Goal: Use online tool/utility: Utilize a website feature to perform a specific function

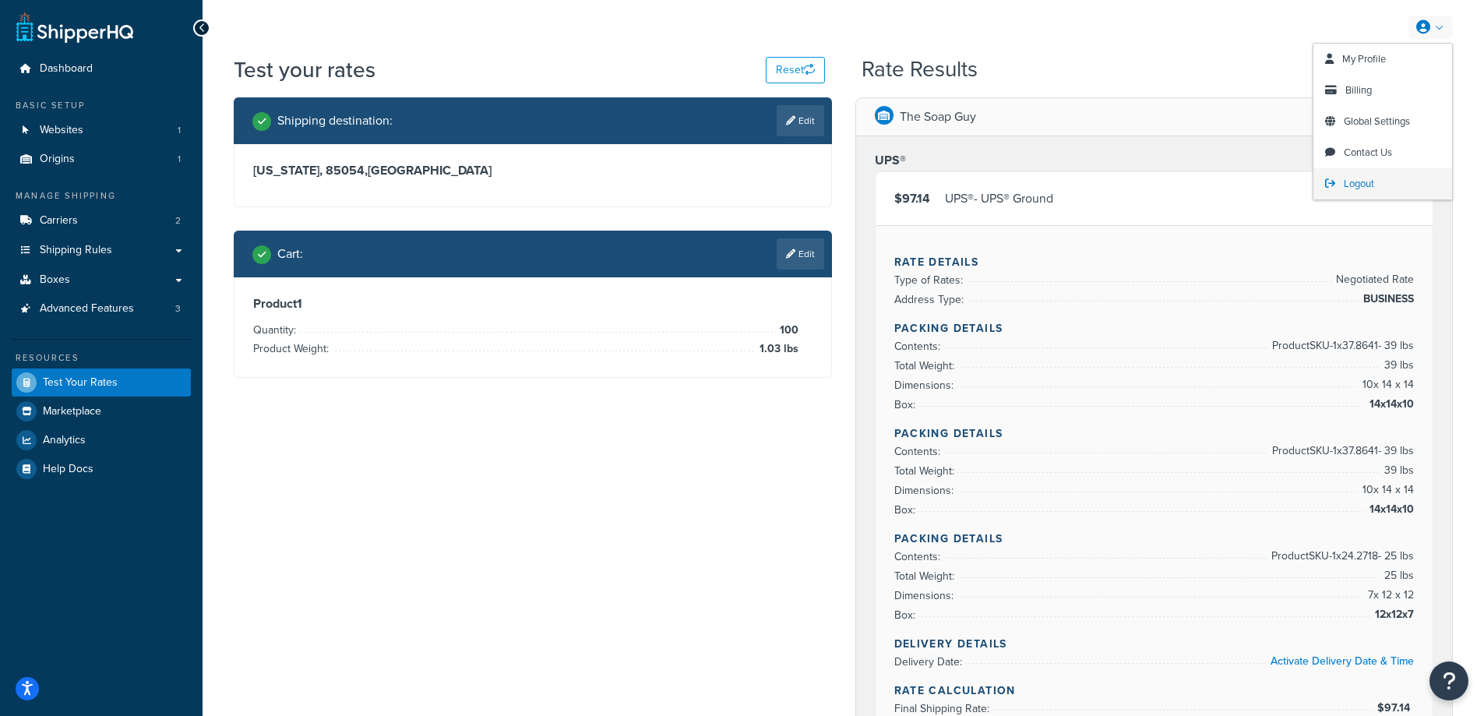
click at [1363, 185] on span "Logout" at bounding box center [1359, 183] width 30 height 15
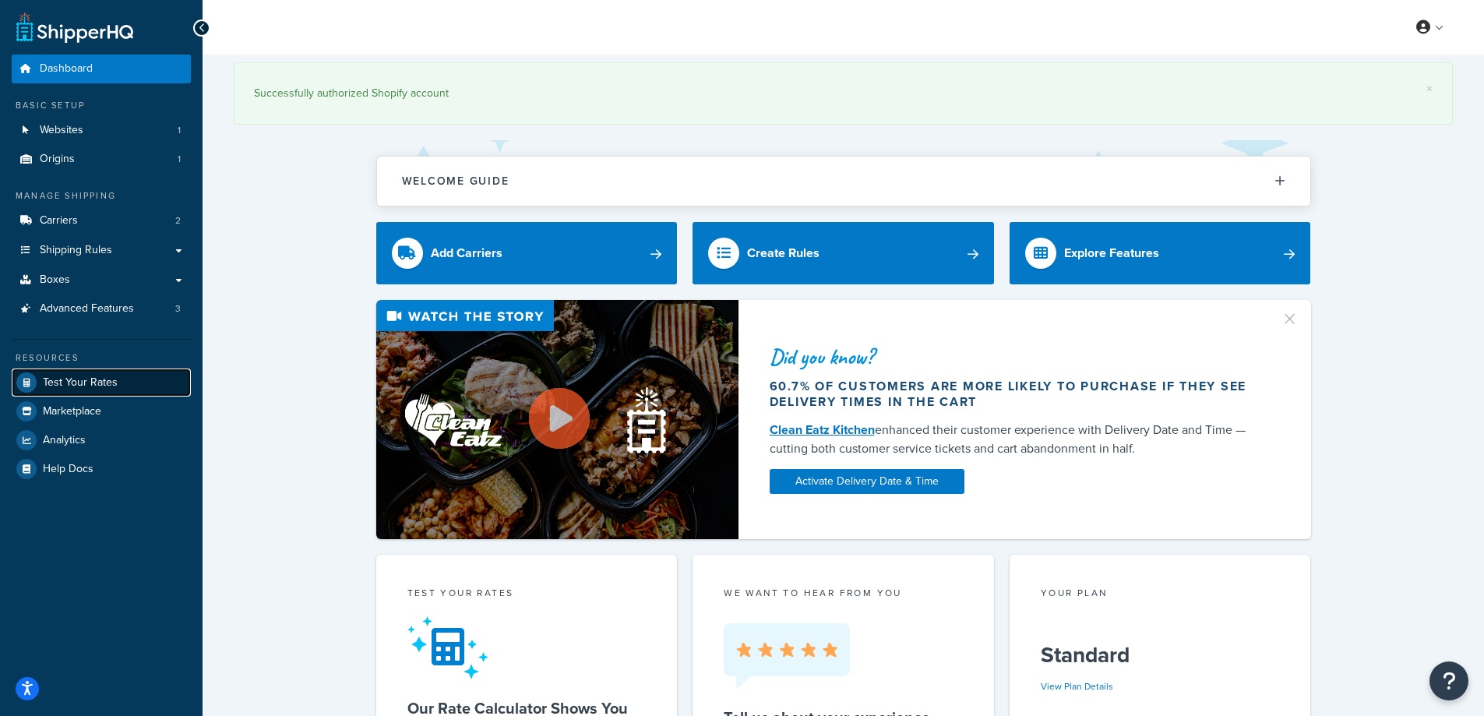
click at [86, 383] on span "Test Your Rates" at bounding box center [80, 382] width 75 height 13
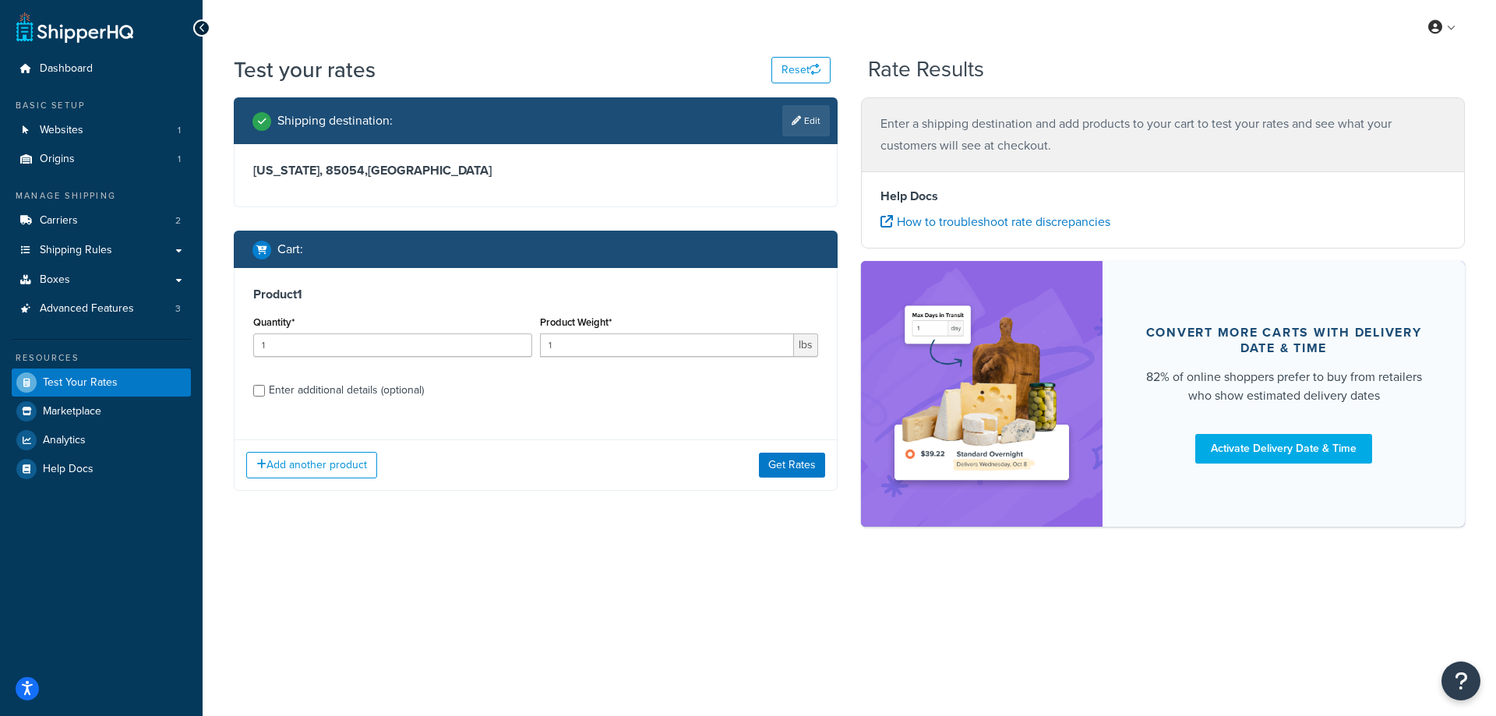
click at [830, 115] on div "Shipping destination : Edit" at bounding box center [536, 120] width 604 height 47
click at [810, 116] on link "Edit" at bounding box center [806, 120] width 48 height 31
select select "AZ"
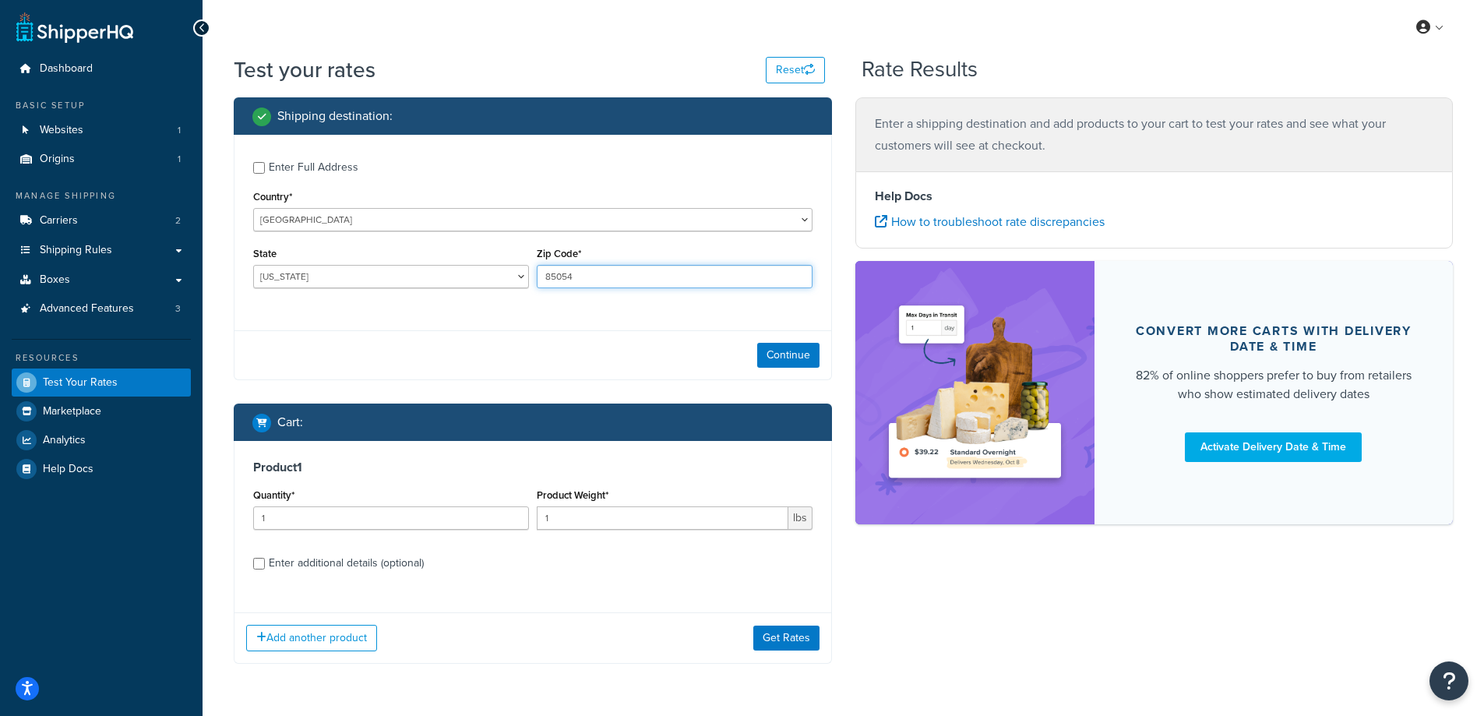
drag, startPoint x: 596, startPoint y: 277, endPoint x: 513, endPoint y: 275, distance: 82.6
click at [513, 275] on div "State Alabama Alaska American Samoa Arizona Arkansas Armed Forces Americas Arme…" at bounding box center [532, 271] width 567 height 57
type input "37912"
click at [312, 276] on select "Alabama Alaska American Samoa Arizona Arkansas Armed Forces Americas Armed Forc…" at bounding box center [391, 276] width 276 height 23
select select "TN"
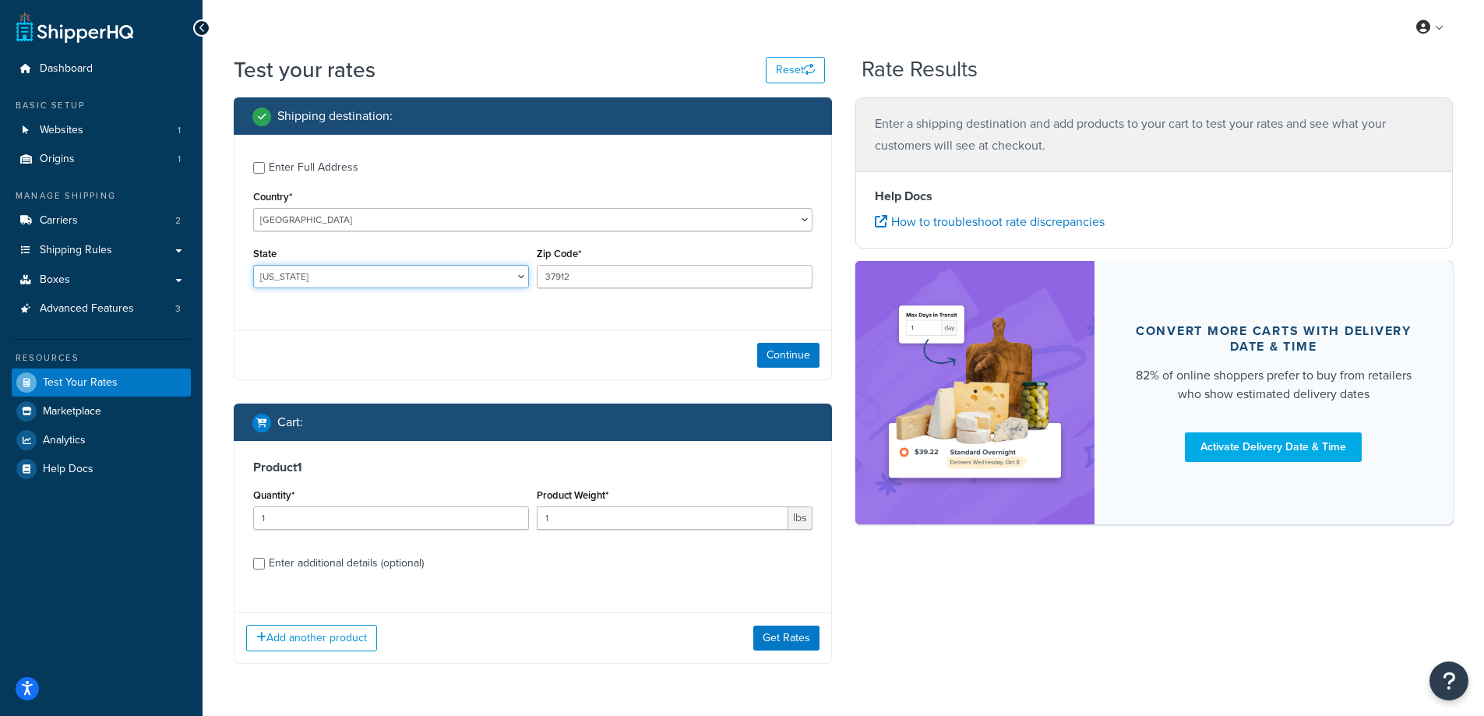
click at [253, 265] on select "Alabama Alaska American Samoa Arizona Arkansas Armed Forces Americas Armed Forc…" at bounding box center [391, 276] width 276 height 23
click at [217, 300] on div "Test your rates Reset Rate Results Shipping destination : Enter Full Address Co…" at bounding box center [843, 390] width 1281 height 671
click at [786, 357] on button "Continue" at bounding box center [788, 355] width 62 height 25
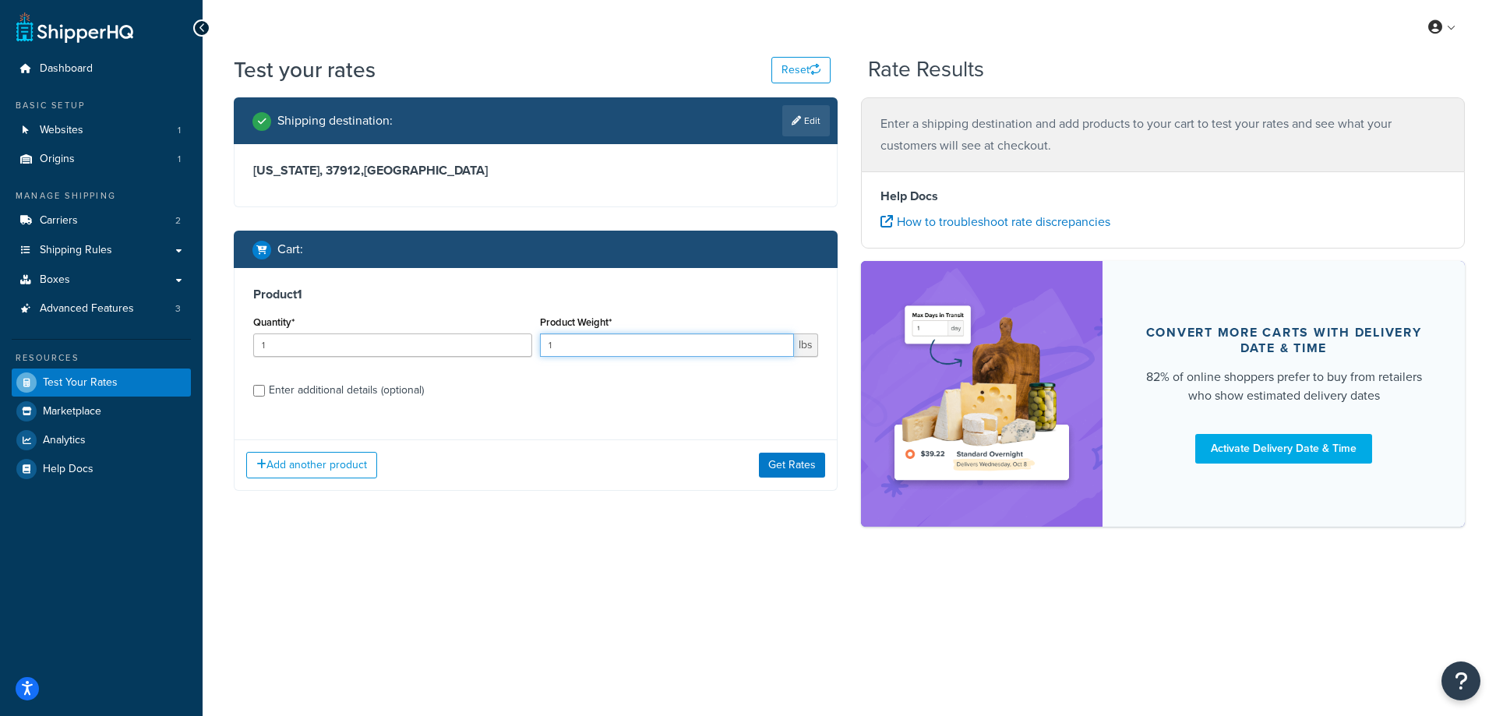
drag, startPoint x: 552, startPoint y: 347, endPoint x: 536, endPoint y: 347, distance: 15.6
click at [536, 347] on div "Product Weight* 1 lbs" at bounding box center [679, 340] width 287 height 57
paste input "0.59"
type input "0.59"
click at [344, 340] on input "1" at bounding box center [392, 344] width 279 height 23
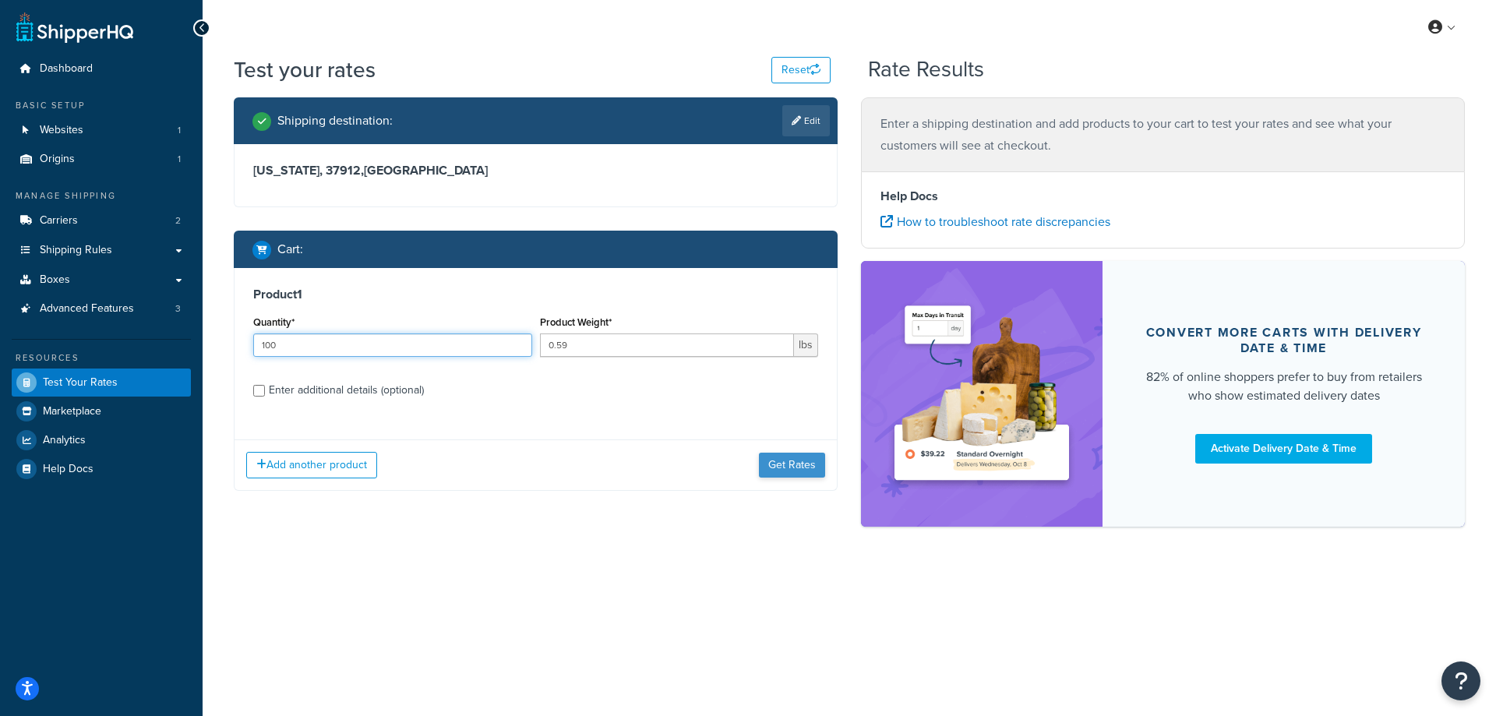
type input "100"
click at [804, 468] on button "Get Rates" at bounding box center [792, 465] width 66 height 25
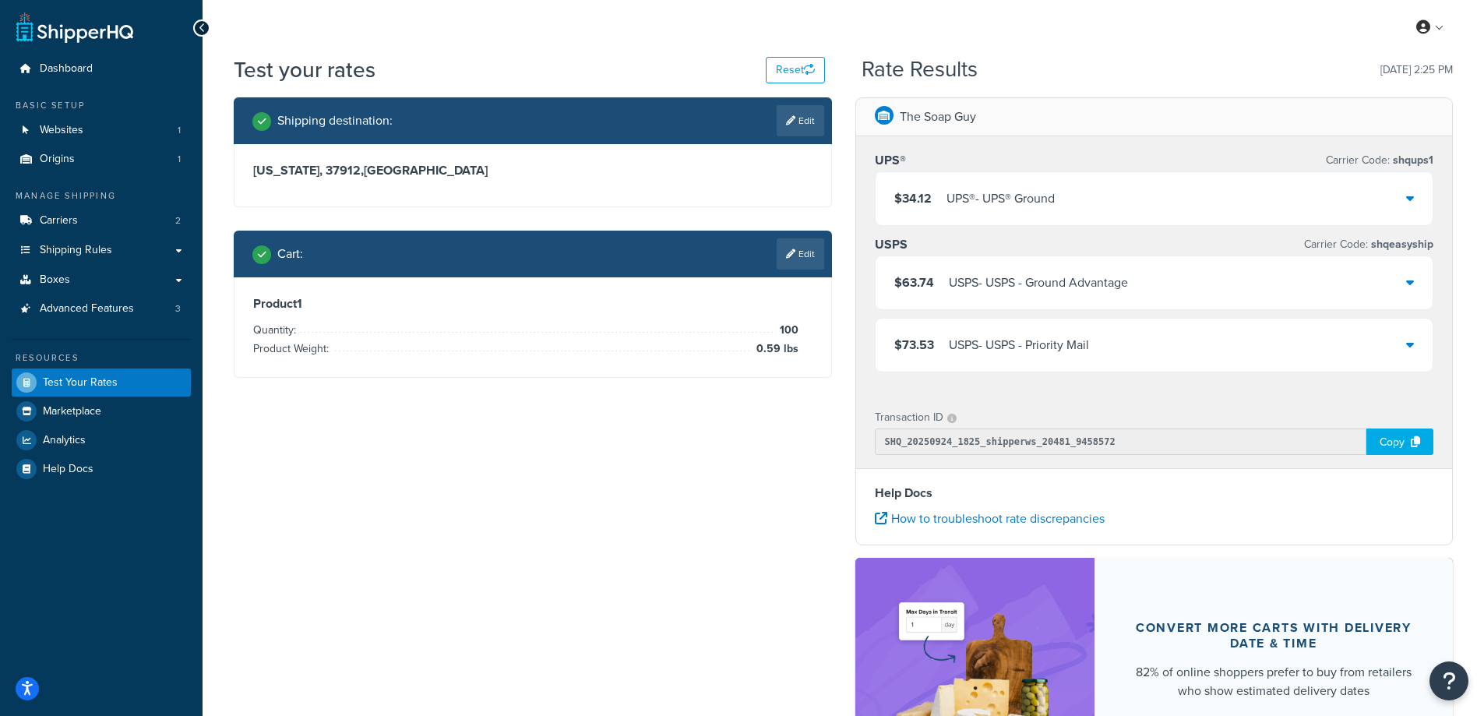
click at [1018, 196] on div "UPS® - UPS® Ground" at bounding box center [1000, 199] width 108 height 22
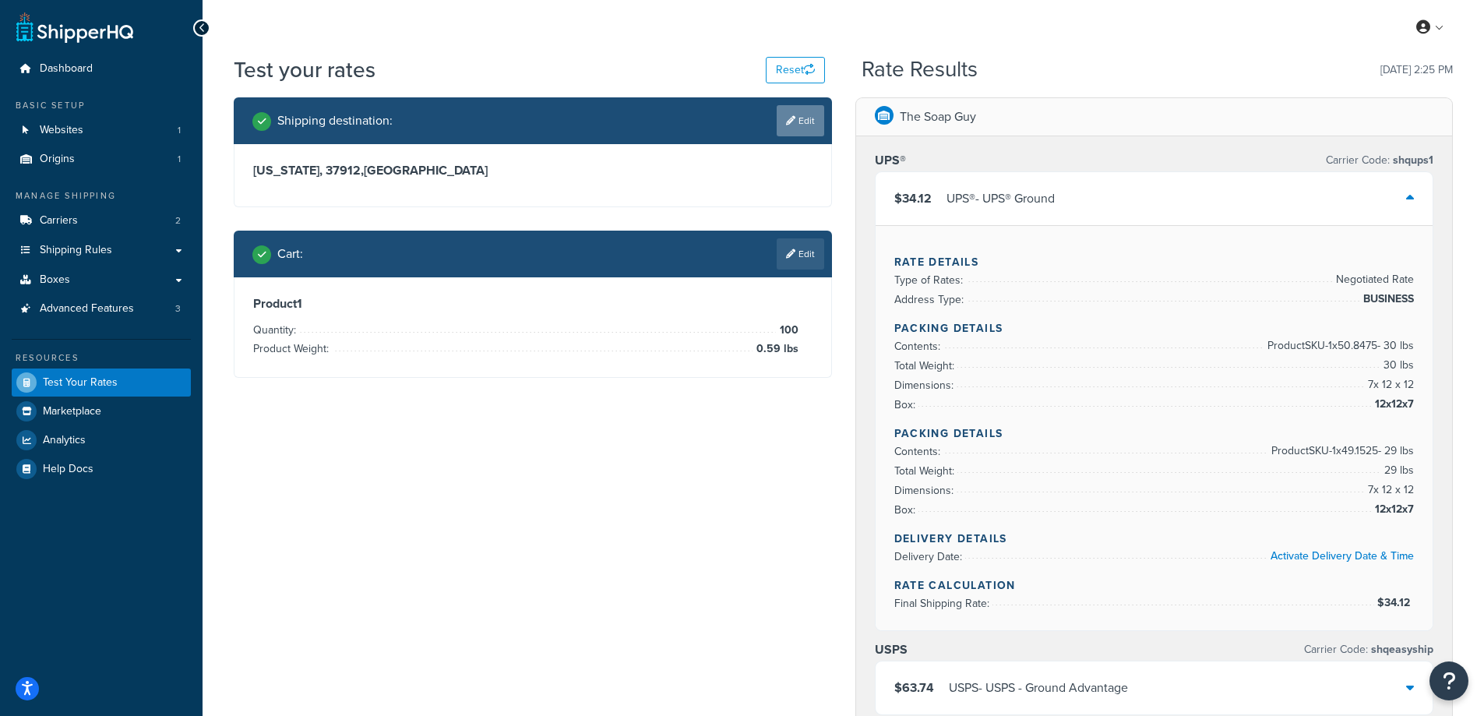
click at [804, 118] on link "Edit" at bounding box center [801, 120] width 48 height 31
select select "TN"
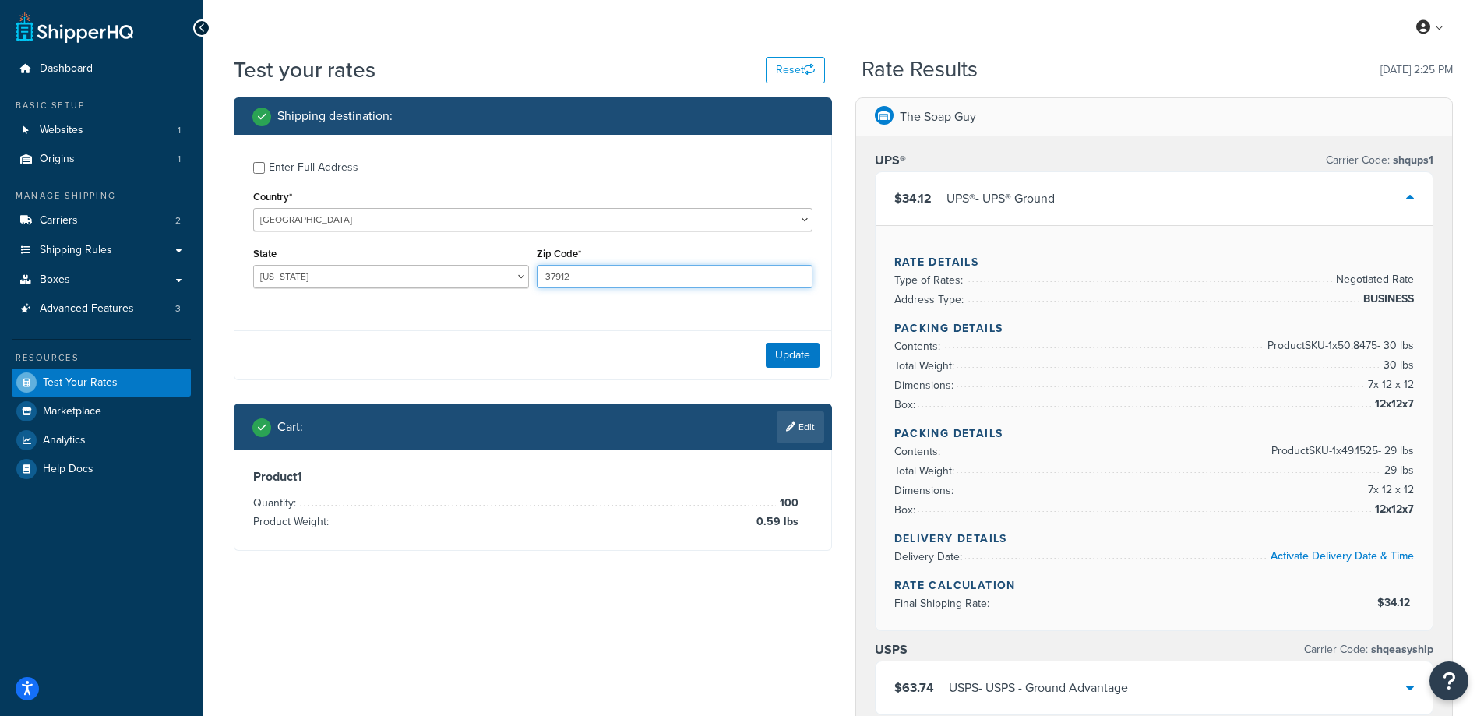
drag, startPoint x: 580, startPoint y: 278, endPoint x: 538, endPoint y: 274, distance: 42.2
click at [538, 274] on input "37912" at bounding box center [675, 276] width 276 height 23
paste input "77571"
type input "77571"
click at [448, 319] on div "Enter Full Address Country* United States United Kingdom Afghanistan Åland Isla…" at bounding box center [532, 227] width 597 height 184
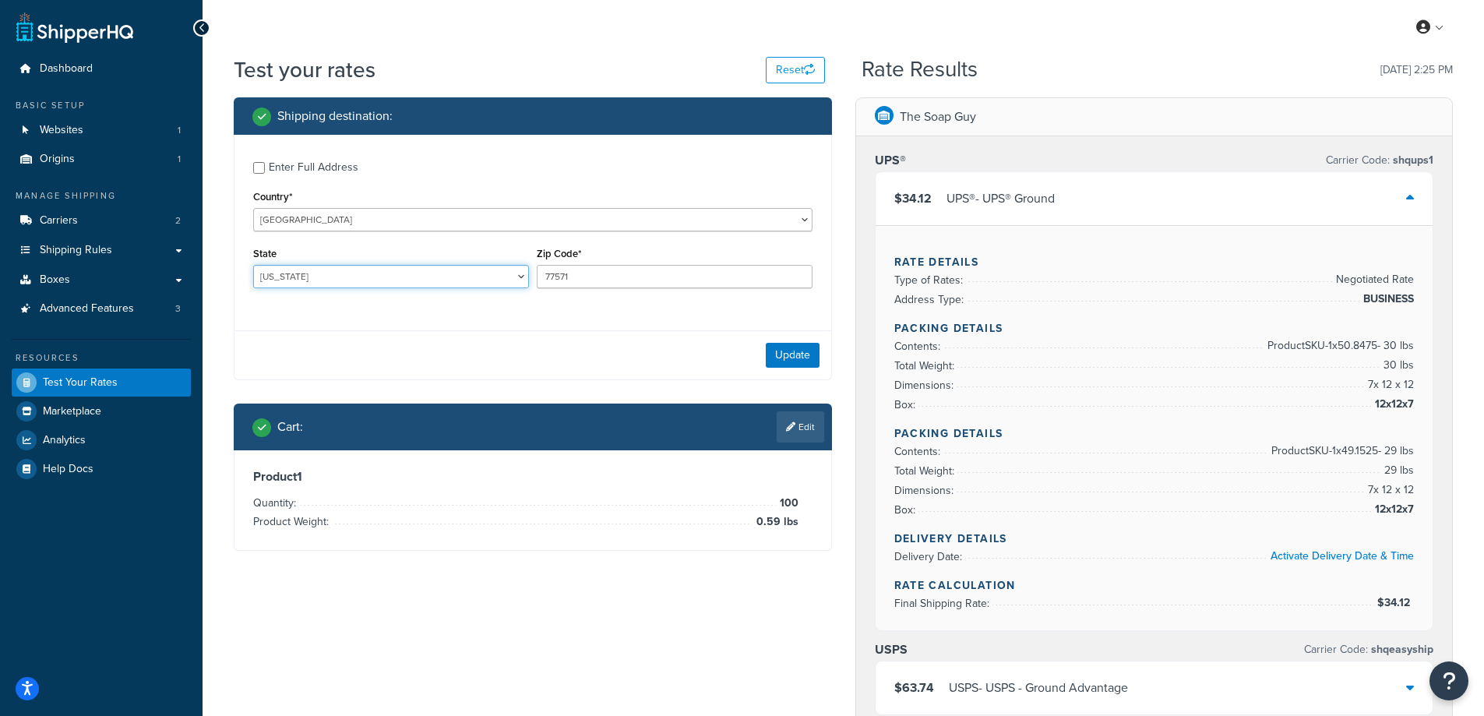
click at [287, 276] on select "Alabama Alaska American Samoa Arizona Arkansas Armed Forces Americas Armed Forc…" at bounding box center [391, 276] width 276 height 23
select select "TX"
click at [253, 265] on select "Alabama Alaska American Samoa Arizona Arkansas Armed Forces Americas Armed Forc…" at bounding box center [391, 276] width 276 height 23
click at [453, 300] on div "State Alabama Alaska American Samoa Arizona Arkansas Armed Forces Americas Arme…" at bounding box center [391, 271] width 284 height 57
click at [784, 359] on button "Update" at bounding box center [793, 355] width 54 height 25
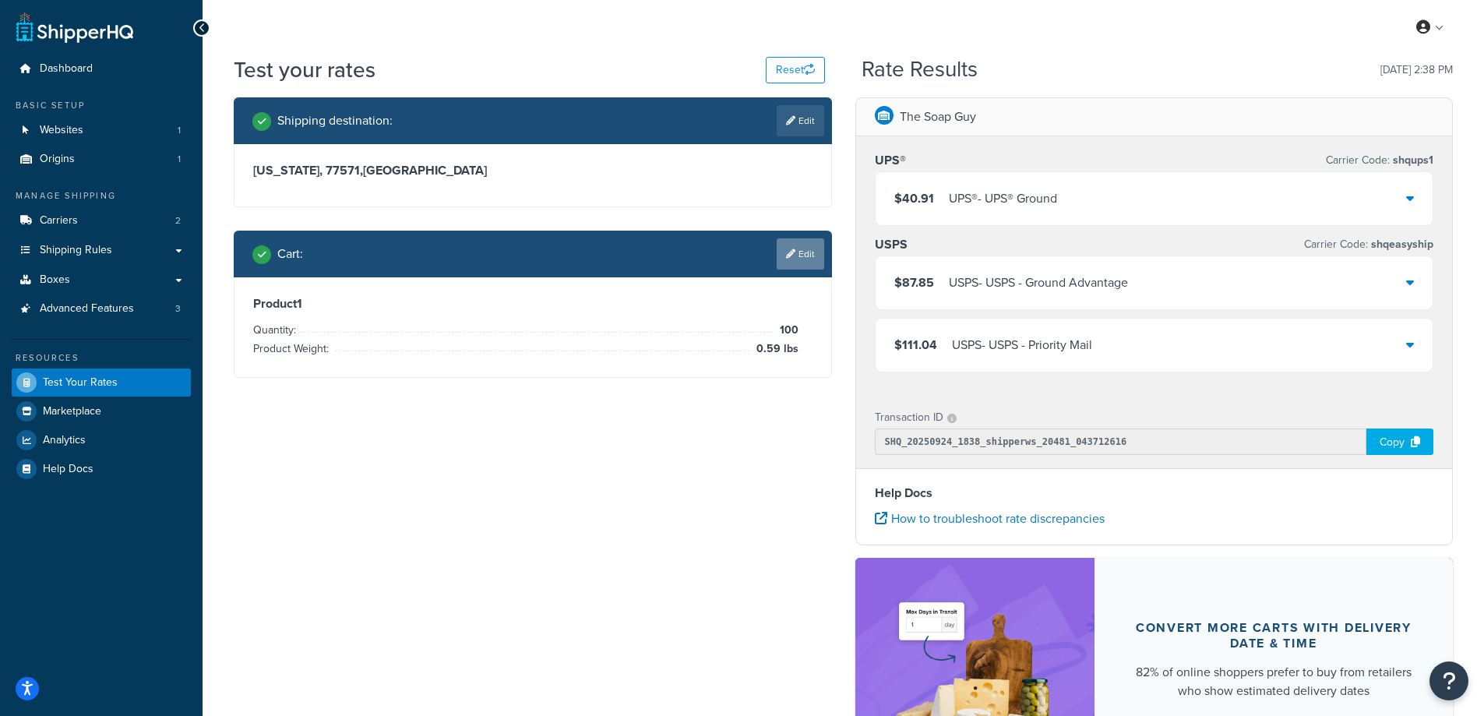
click at [806, 252] on link "Edit" at bounding box center [801, 253] width 48 height 31
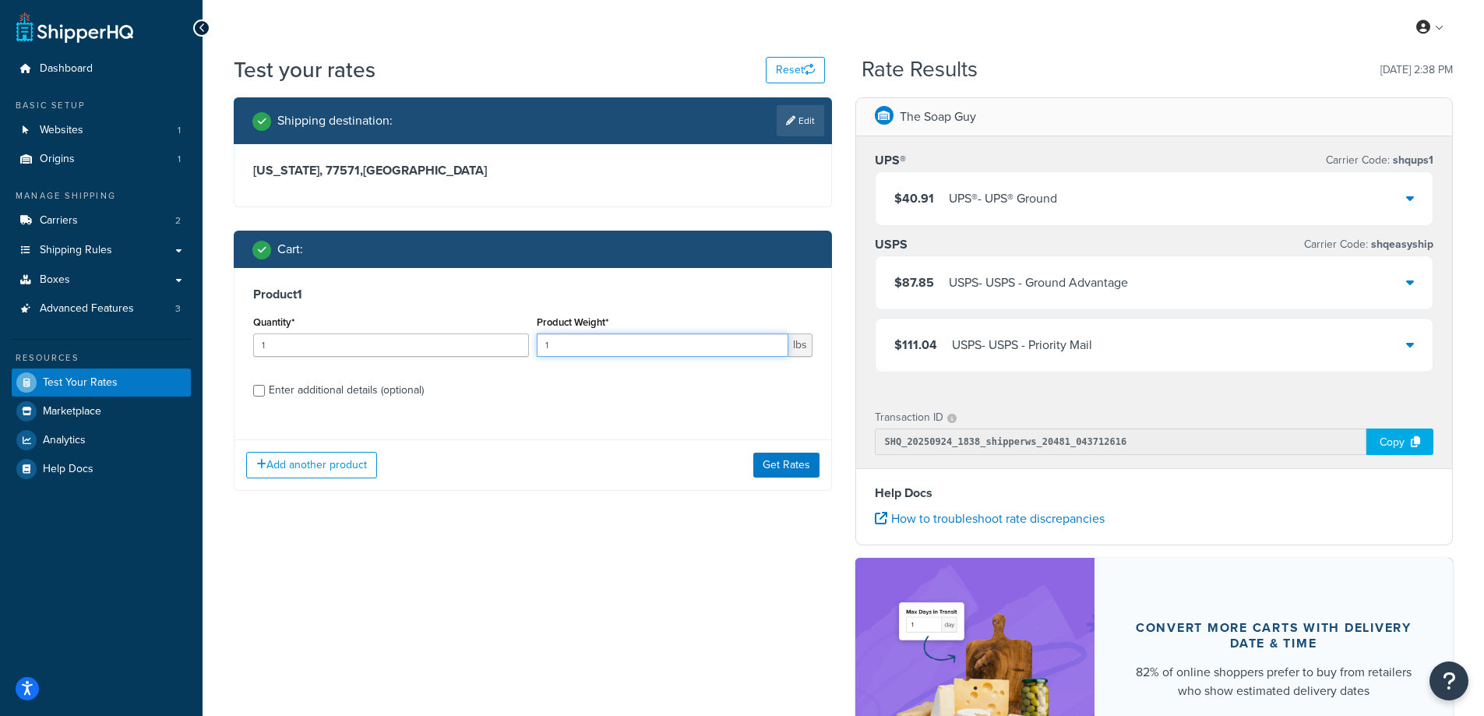
drag, startPoint x: 594, startPoint y: 348, endPoint x: 530, endPoint y: 344, distance: 63.3
click at [530, 344] on div "Quantity* 1 Product Weight* 1 lbs" at bounding box center [532, 340] width 567 height 57
paste input "0.08"
type input "0.08"
click at [364, 341] on input "1" at bounding box center [391, 344] width 276 height 23
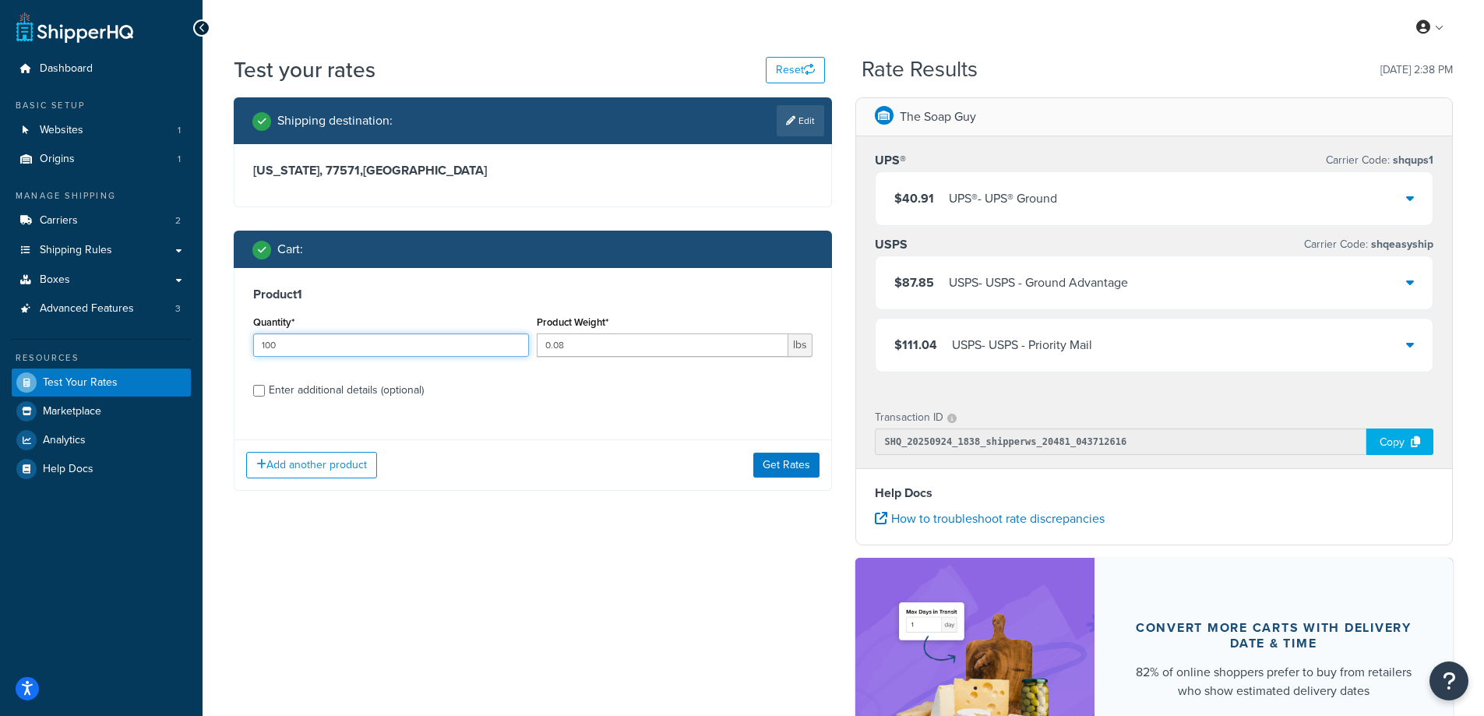
type input "100"
click at [774, 468] on button "Get Rates" at bounding box center [786, 465] width 66 height 25
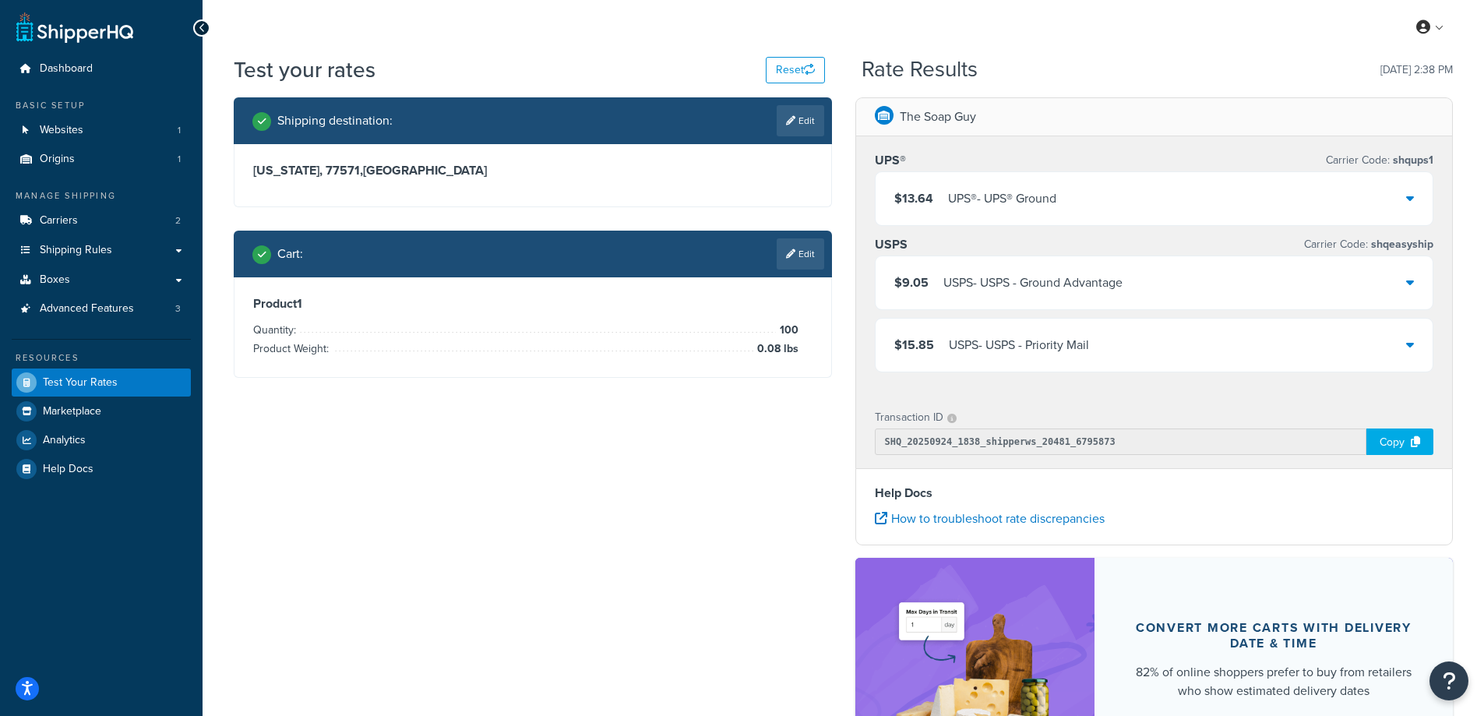
click at [1052, 197] on div "UPS® - UPS® Ground" at bounding box center [1002, 199] width 108 height 22
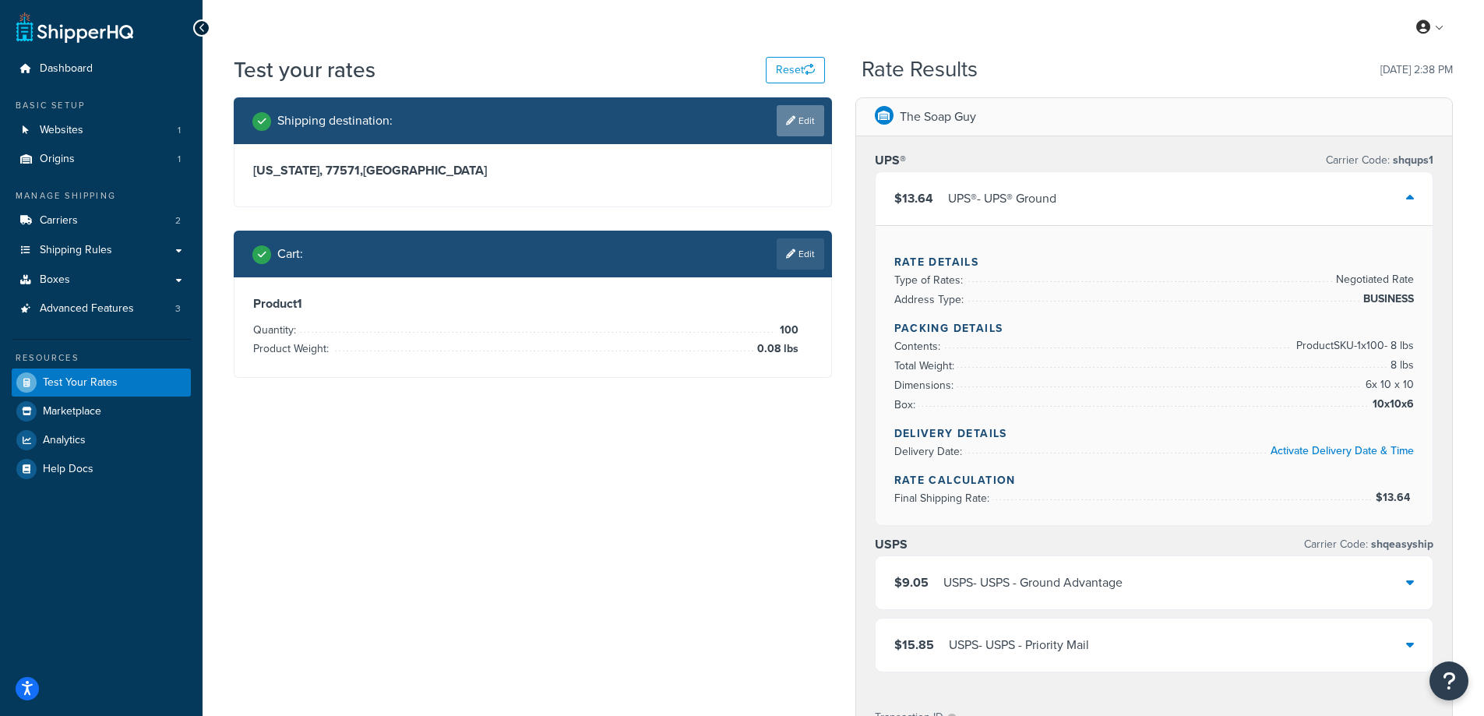
click at [809, 122] on link "Edit" at bounding box center [801, 120] width 48 height 31
select select "TX"
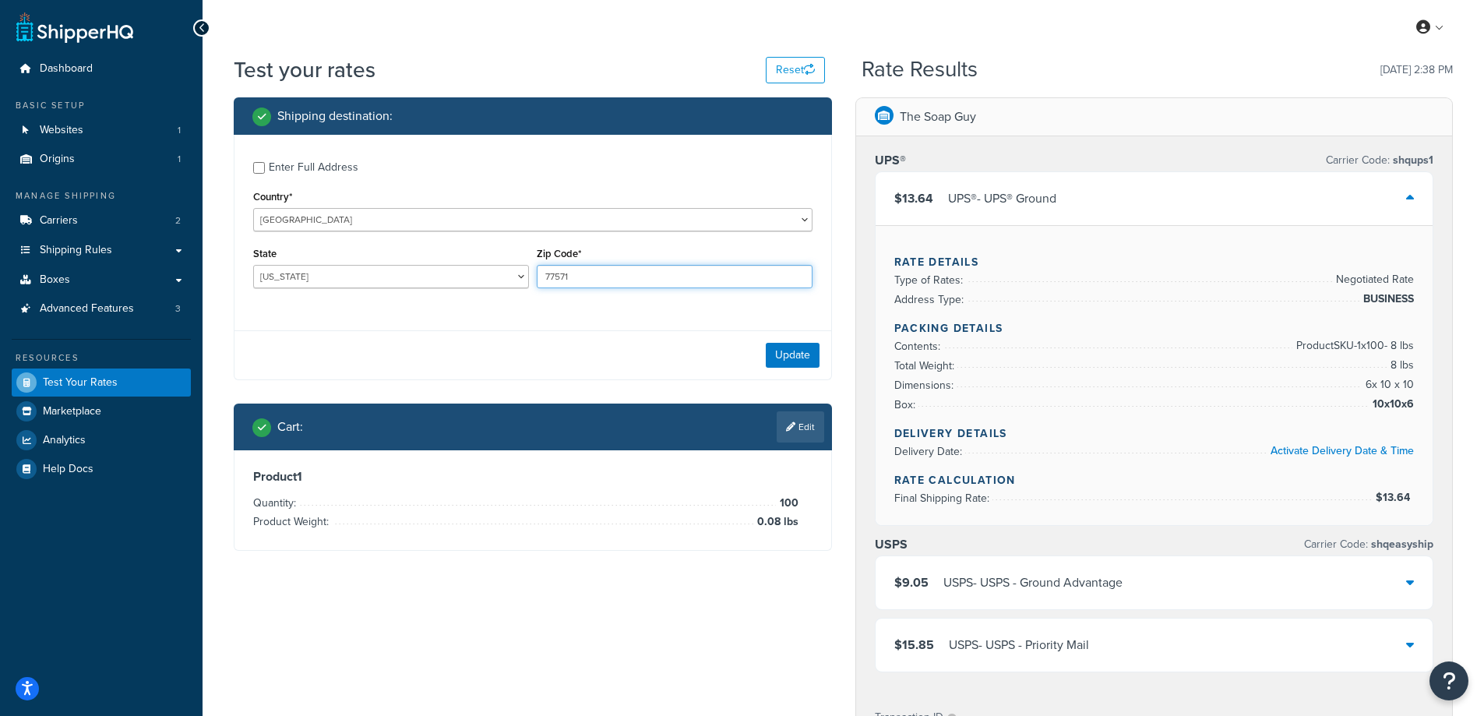
drag, startPoint x: 587, startPoint y: 280, endPoint x: 519, endPoint y: 274, distance: 68.0
click at [519, 274] on div "State Alabama Alaska American Samoa Arizona Arkansas Armed Forces Americas Arme…" at bounding box center [532, 271] width 567 height 57
paste input "24472"
type input "24472"
click at [460, 306] on div "Enter Full Address Country* United States United Kingdom Afghanistan Åland Isla…" at bounding box center [532, 227] width 597 height 184
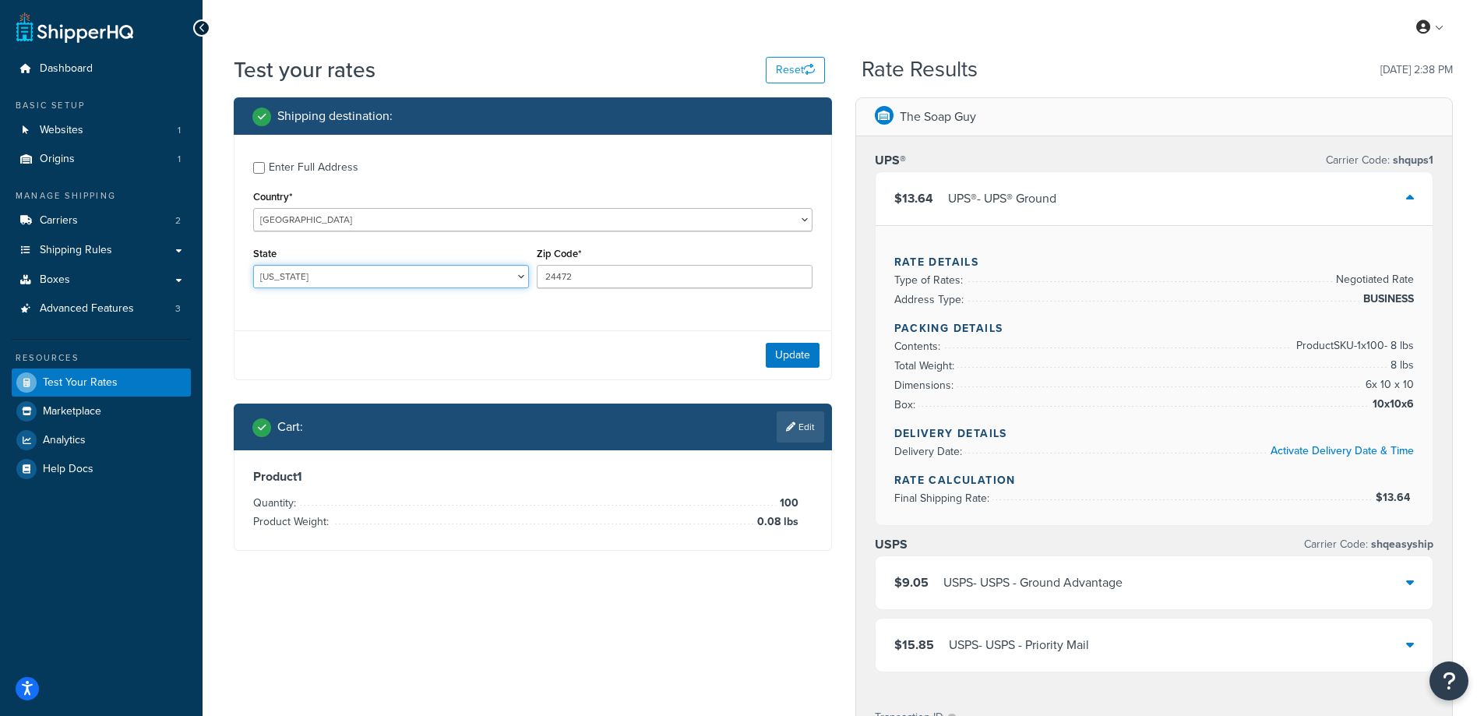
click at [316, 276] on select "Alabama Alaska American Samoa Arizona Arkansas Armed Forces Americas Armed Forc…" at bounding box center [391, 276] width 276 height 23
select select "VA"
click at [253, 265] on select "Alabama Alaska American Samoa Arizona Arkansas Armed Forces Americas Armed Forc…" at bounding box center [391, 276] width 276 height 23
click at [788, 357] on button "Update" at bounding box center [793, 355] width 54 height 25
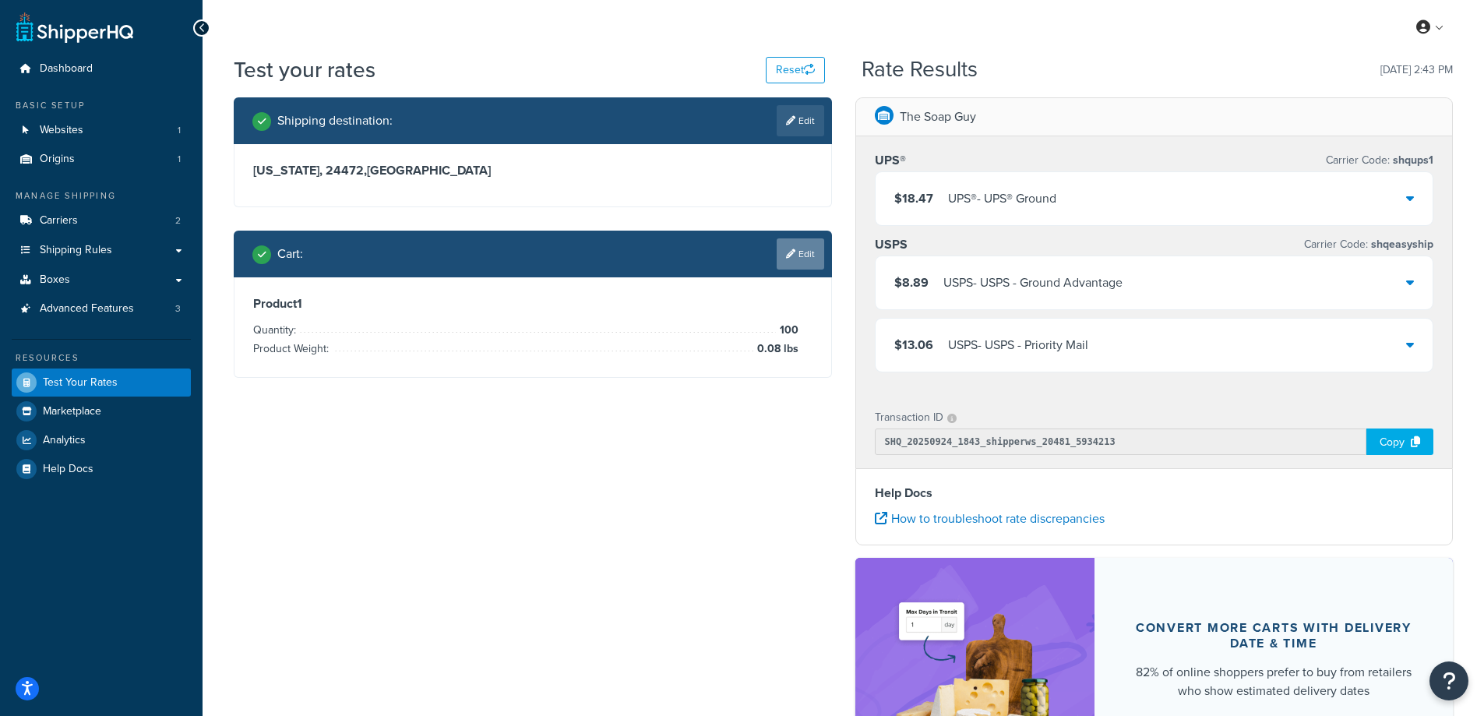
click at [812, 247] on link "Edit" at bounding box center [801, 253] width 48 height 31
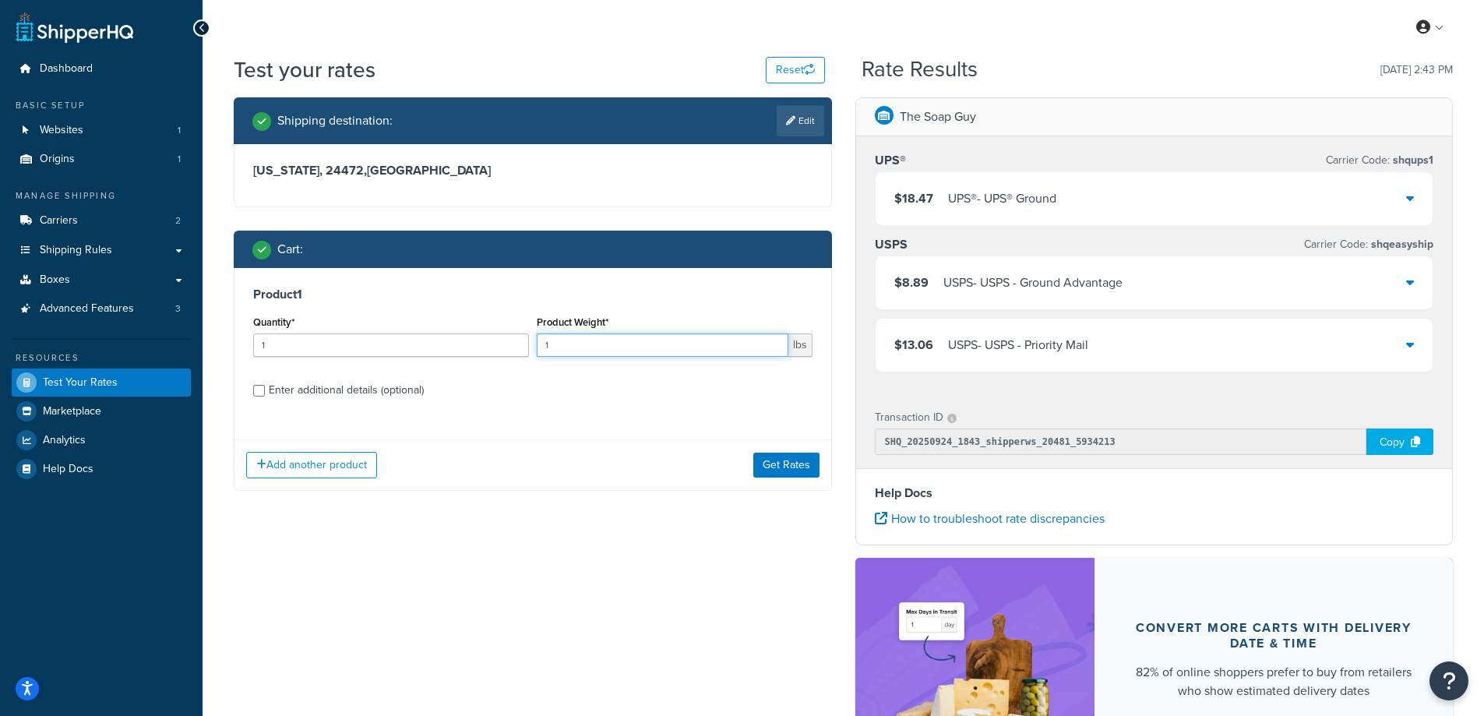
drag, startPoint x: 565, startPoint y: 348, endPoint x: 539, endPoint y: 351, distance: 25.8
click at [539, 351] on input "1" at bounding box center [663, 344] width 252 height 23
paste input "3.15"
type input "3.15"
click at [364, 342] on input "1" at bounding box center [391, 344] width 276 height 23
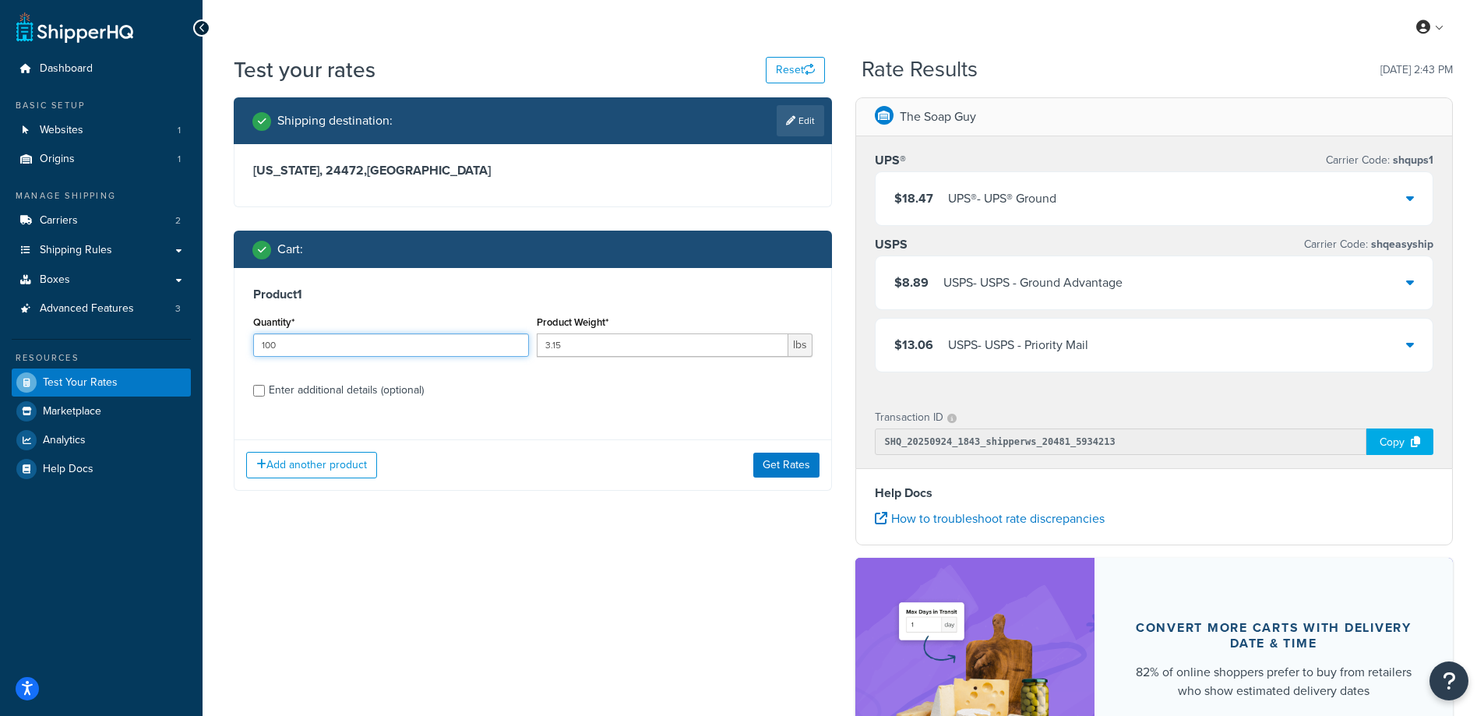
type input "100"
click at [784, 468] on button "Get Rates" at bounding box center [786, 465] width 66 height 25
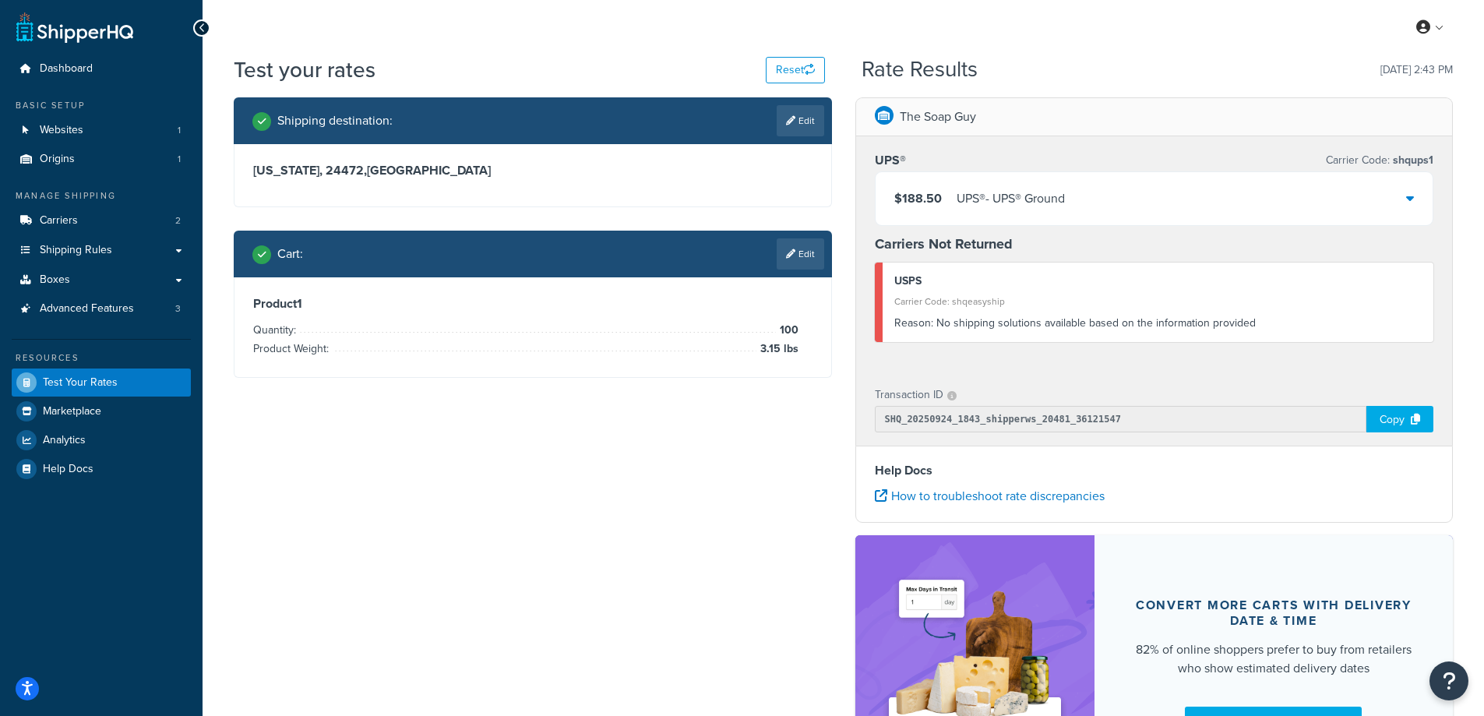
click at [1403, 200] on div "$188.50 UPS® - UPS® Ground" at bounding box center [1155, 198] width 558 height 53
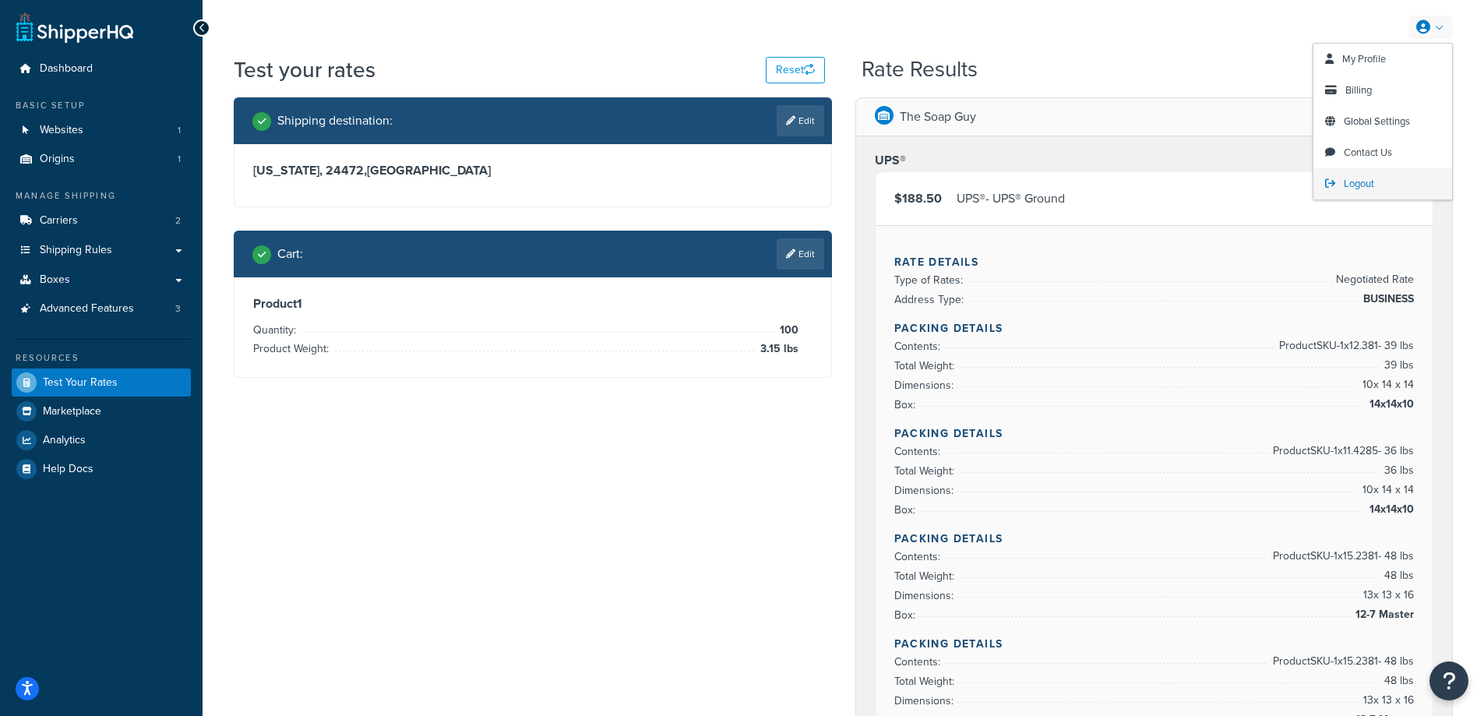
click at [1352, 180] on span "Logout" at bounding box center [1359, 183] width 30 height 15
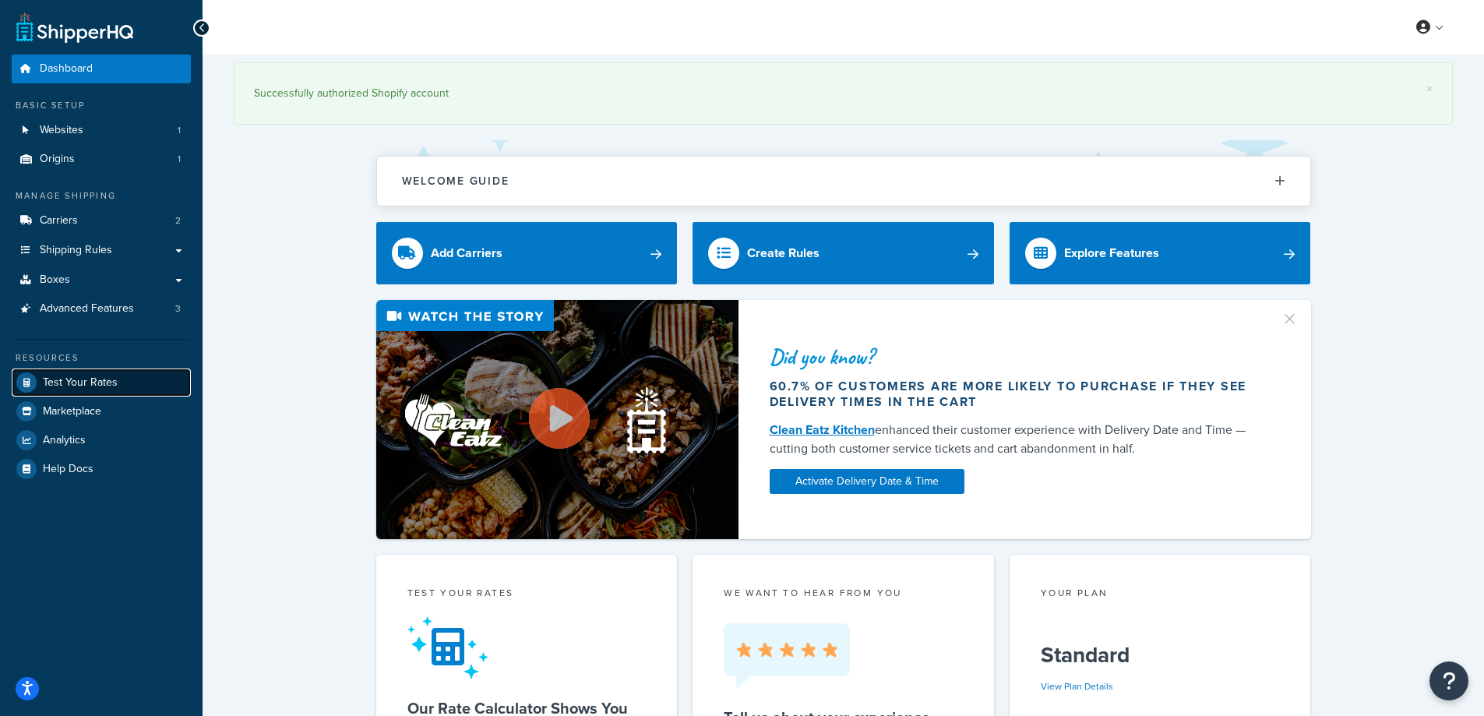
click at [79, 373] on link "Test Your Rates" at bounding box center [101, 382] width 179 height 28
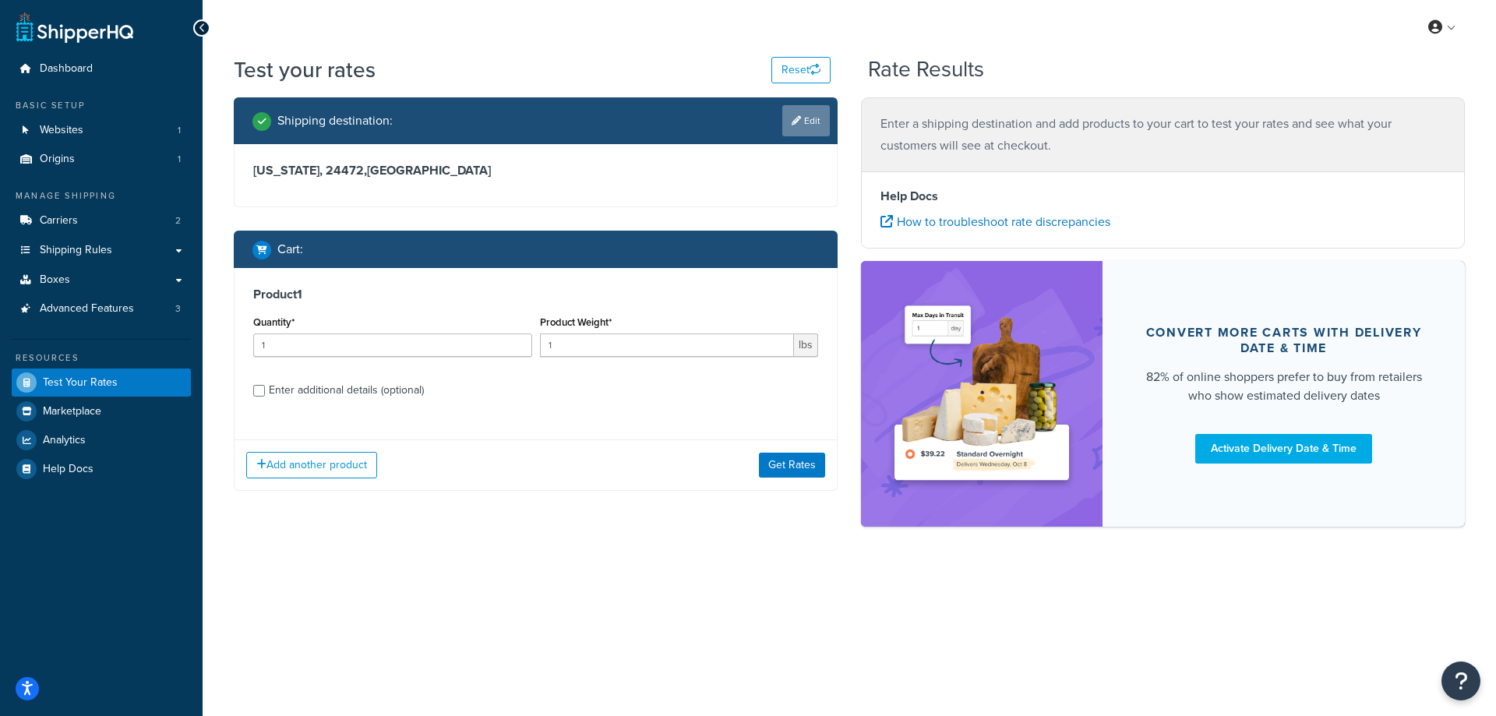
click at [802, 117] on link "Edit" at bounding box center [806, 120] width 48 height 31
select select "VA"
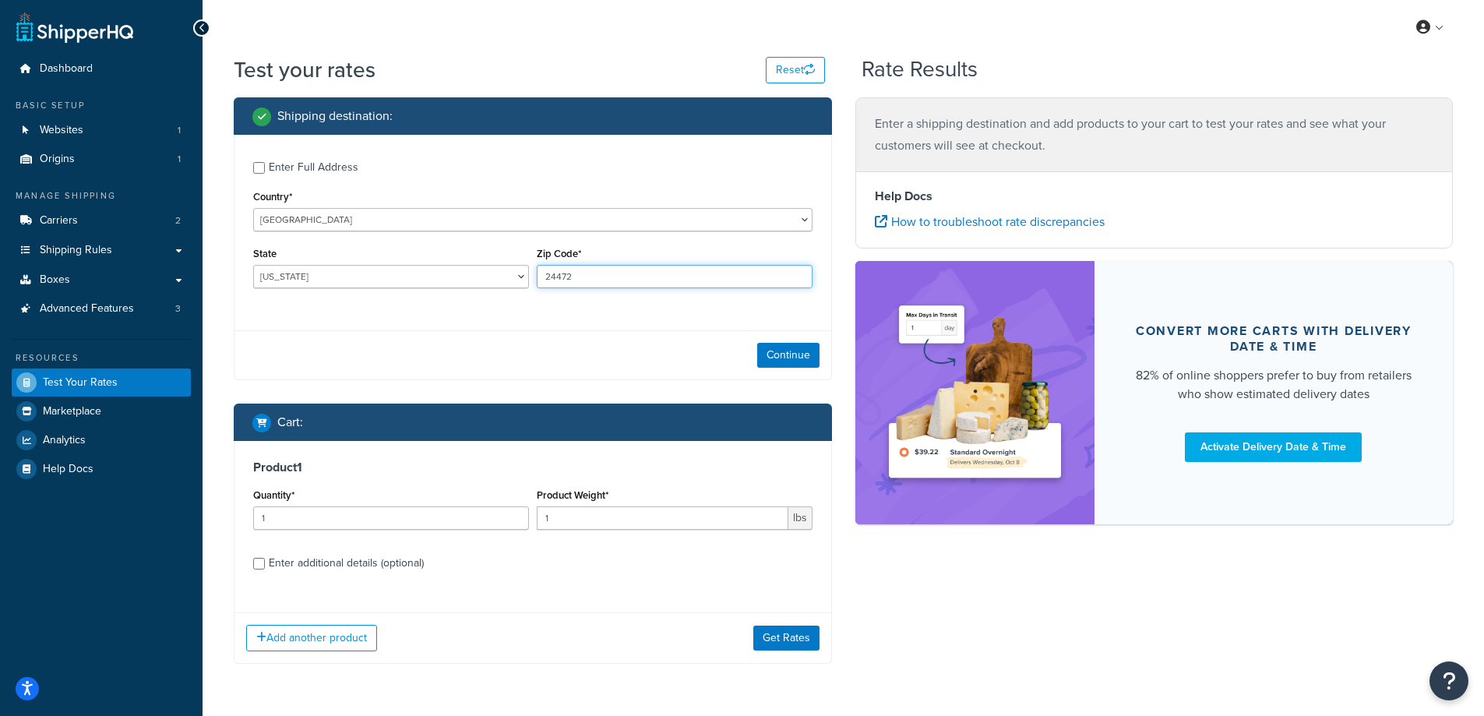
drag, startPoint x: 610, startPoint y: 285, endPoint x: 488, endPoint y: 281, distance: 122.4
click at [488, 281] on div "State Alabama Alaska American Samoa Arizona Arkansas Armed Forces Americas Arme…" at bounding box center [532, 271] width 567 height 57
paste input "92691"
type input "92691"
click at [456, 316] on div "Enter Full Address Country* United States United Kingdom Afghanistan Åland Isla…" at bounding box center [532, 227] width 597 height 184
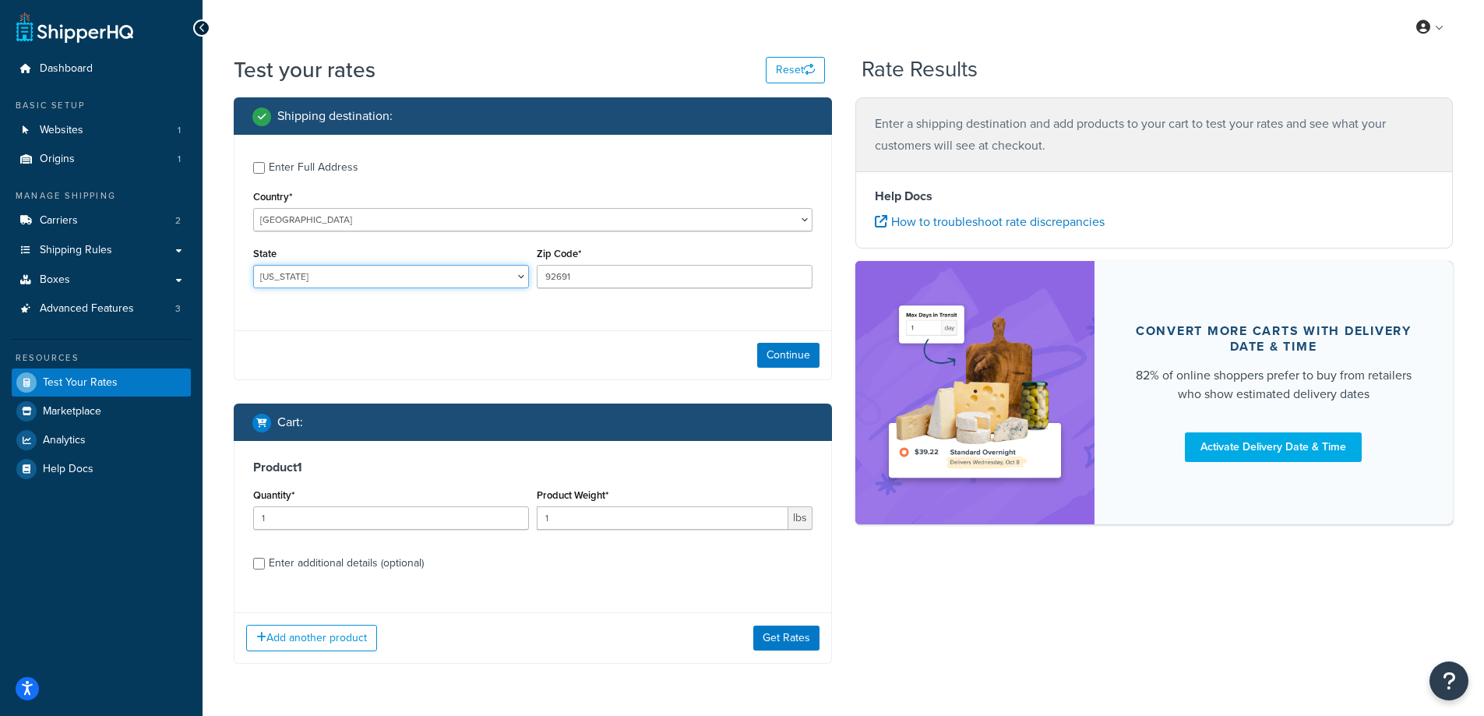
click at [323, 276] on select "Alabama Alaska American Samoa Arizona Arkansas Armed Forces Americas Armed Forc…" at bounding box center [391, 276] width 276 height 23
select select "CA"
click at [253, 265] on select "Alabama Alaska American Samoa Arizona Arkansas Armed Forces Americas Armed Forc…" at bounding box center [391, 276] width 276 height 23
click at [372, 309] on div "Enter Full Address Country* United States United Kingdom Afghanistan Åland Isla…" at bounding box center [532, 227] width 597 height 184
click at [802, 354] on button "Continue" at bounding box center [788, 355] width 62 height 25
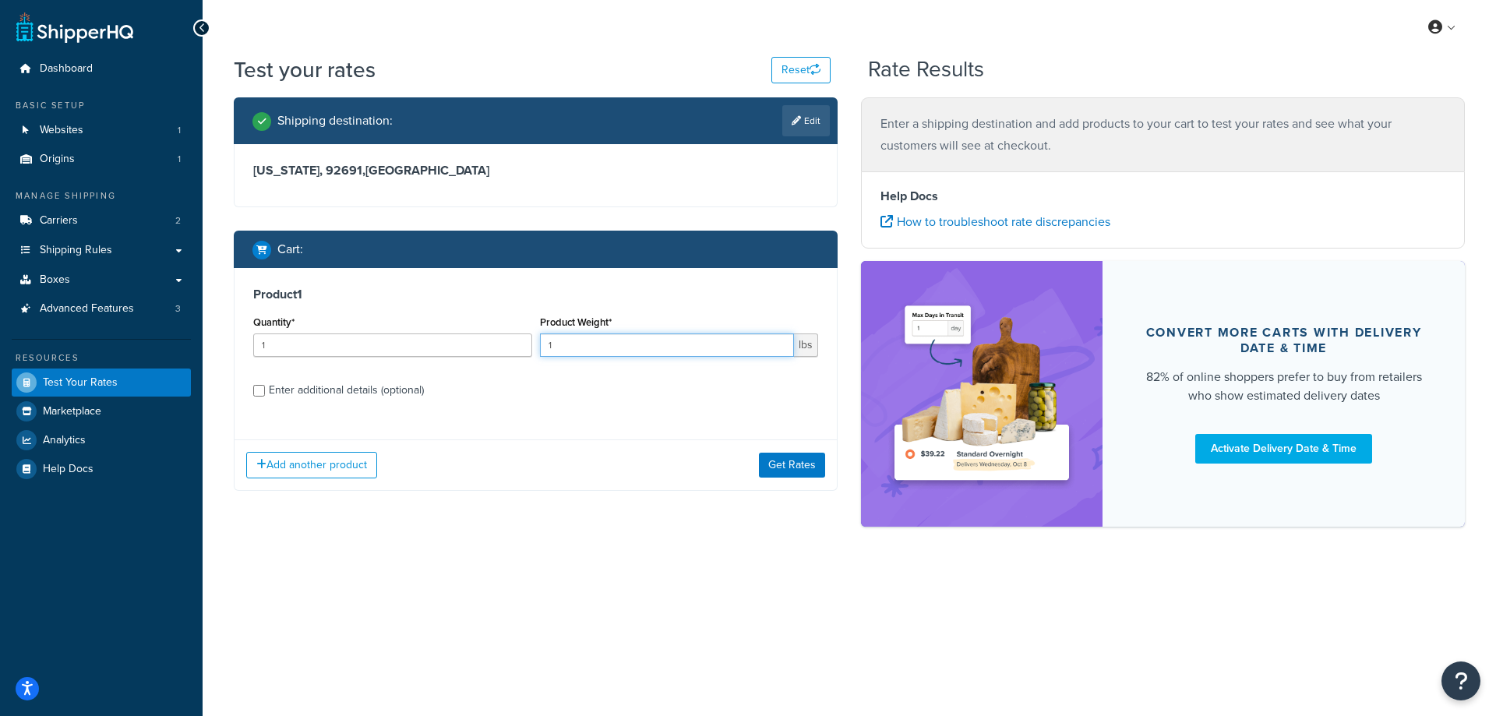
drag, startPoint x: 599, startPoint y: 340, endPoint x: 527, endPoint y: 351, distance: 73.3
click at [527, 351] on div "Quantity* 1 Product Weight* 1 lbs" at bounding box center [535, 340] width 573 height 57
paste input ".37"
type input "1.37"
click at [399, 344] on input "1" at bounding box center [392, 344] width 279 height 23
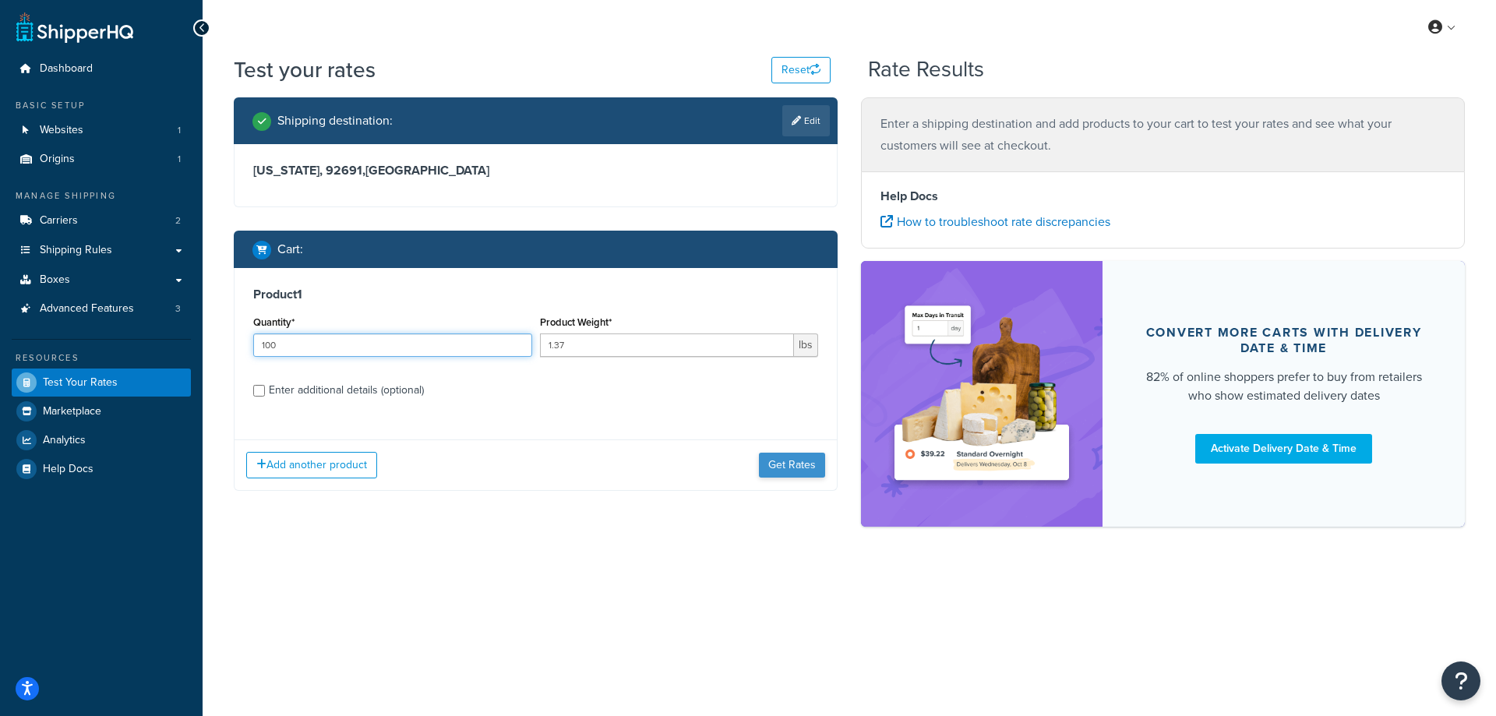
type input "100"
click at [798, 466] on button "Get Rates" at bounding box center [792, 465] width 66 height 25
